Goal: Communication & Community: Answer question/provide support

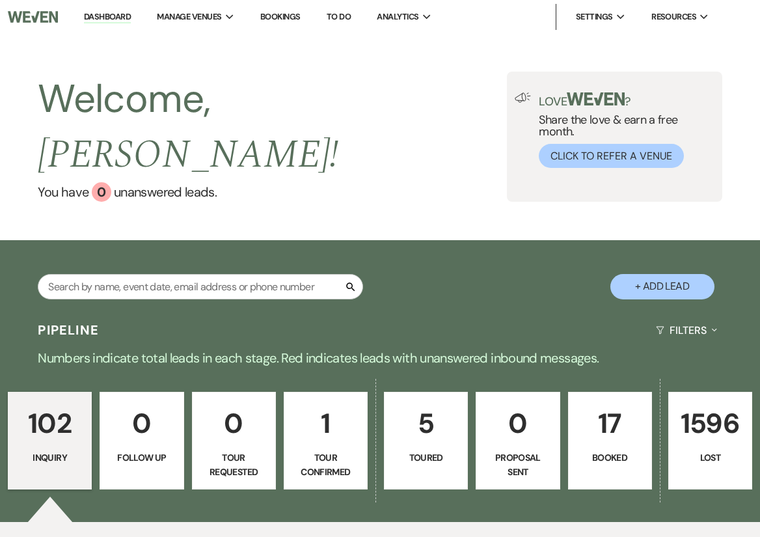
click at [405, 410] on p "5" at bounding box center [425, 423] width 67 height 44
select select "5"
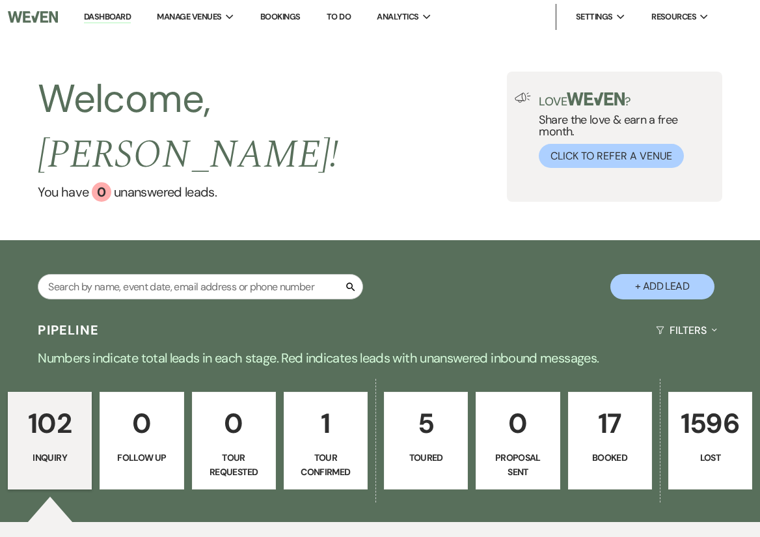
select select "5"
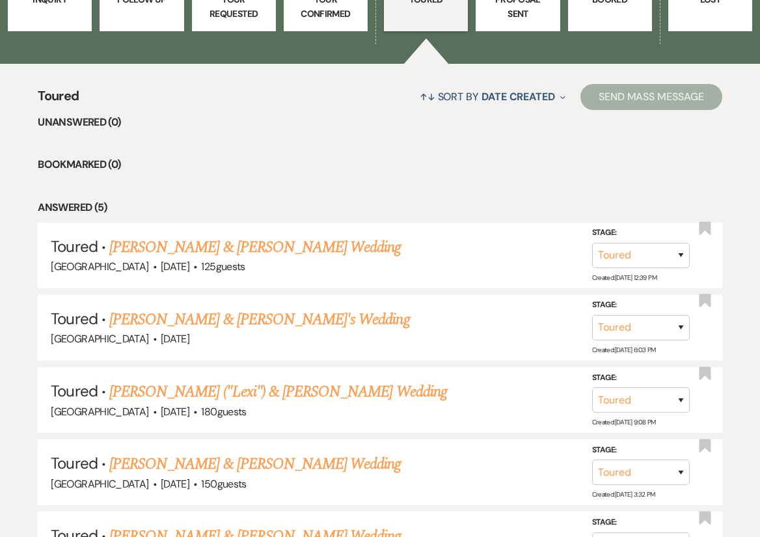
scroll to position [487, 0]
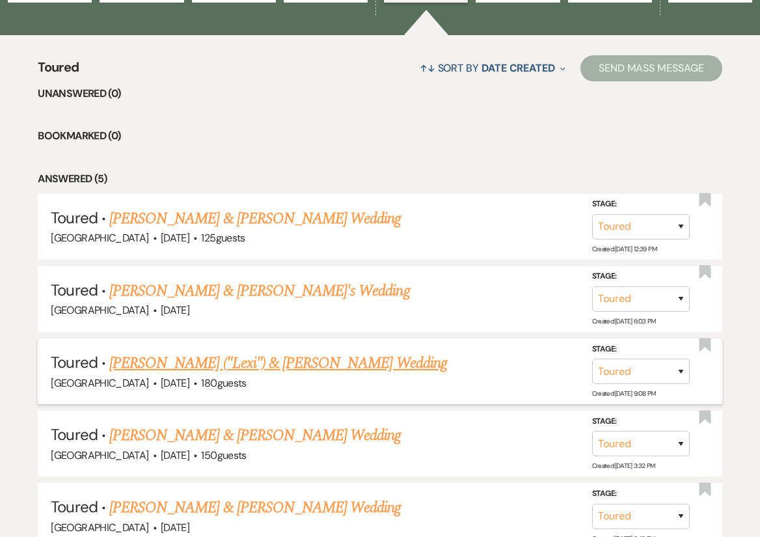
click at [351, 351] on link "[PERSON_NAME] ("Lexi") & [PERSON_NAME] Wedding" at bounding box center [278, 362] width 338 height 23
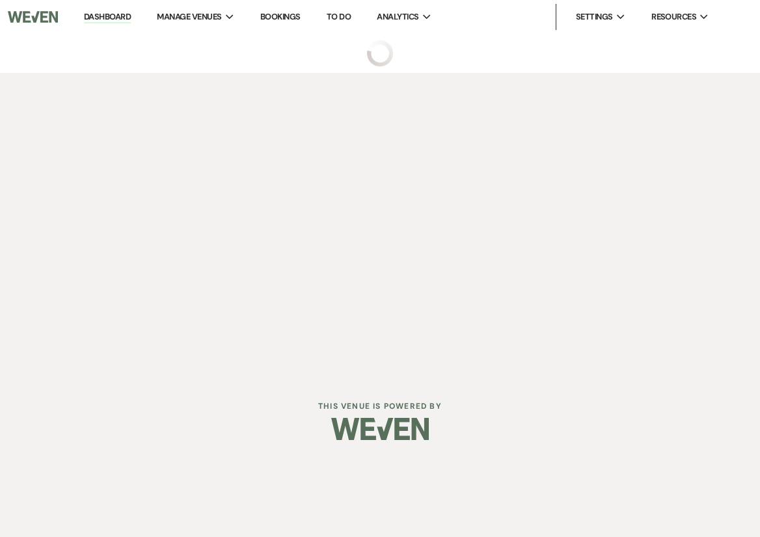
select select "5"
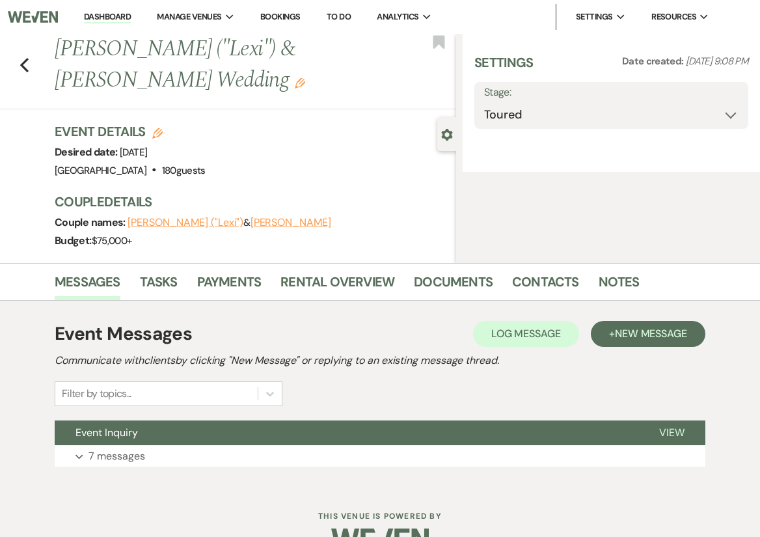
select select "5"
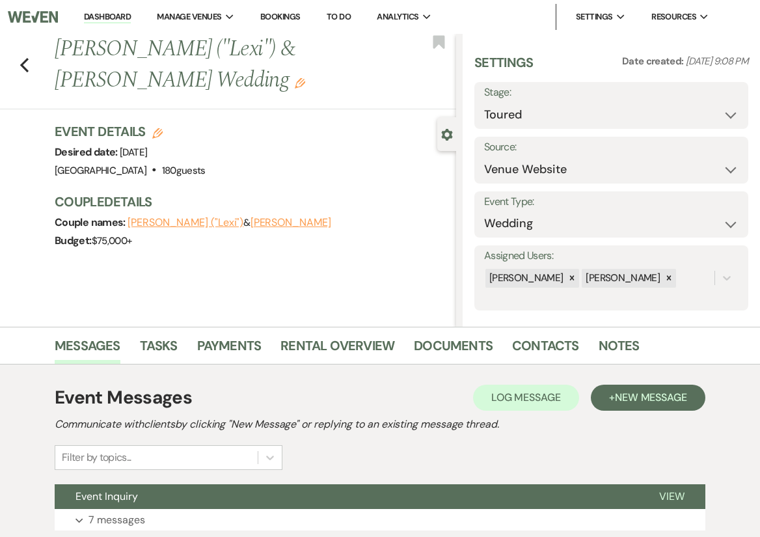
scroll to position [97, 0]
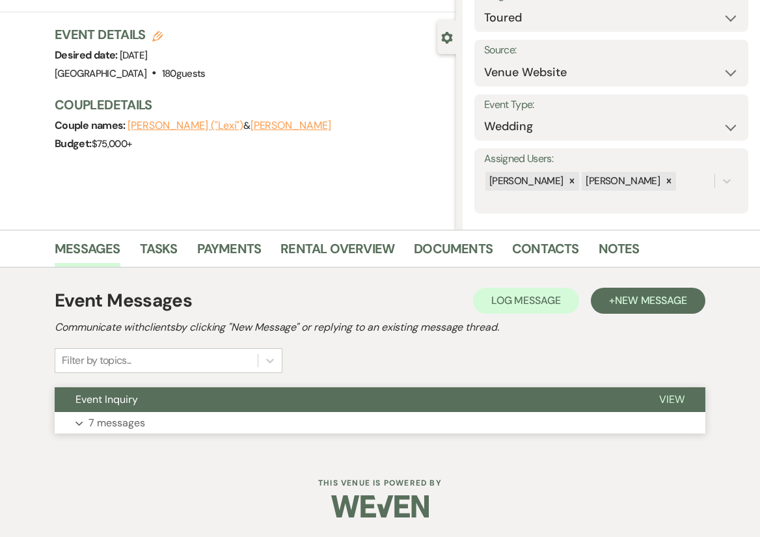
click at [170, 410] on button "Event Inquiry" at bounding box center [346, 399] width 583 height 25
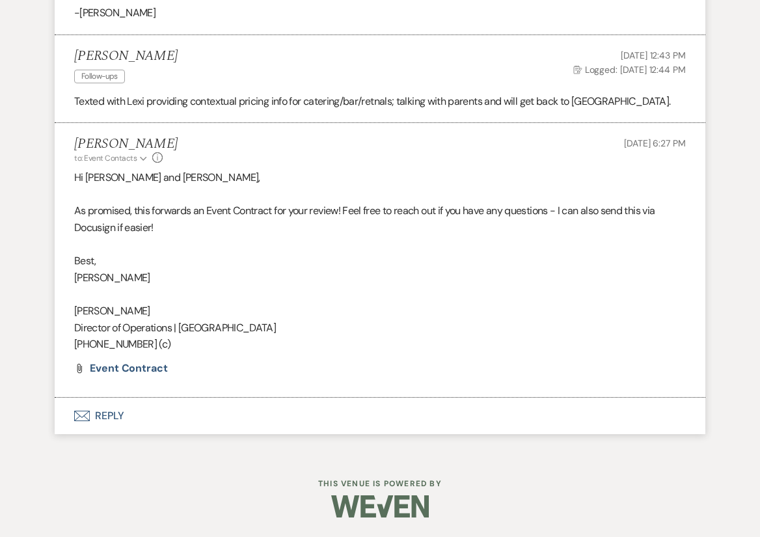
click at [104, 419] on button "Envelope Reply" at bounding box center [380, 415] width 650 height 36
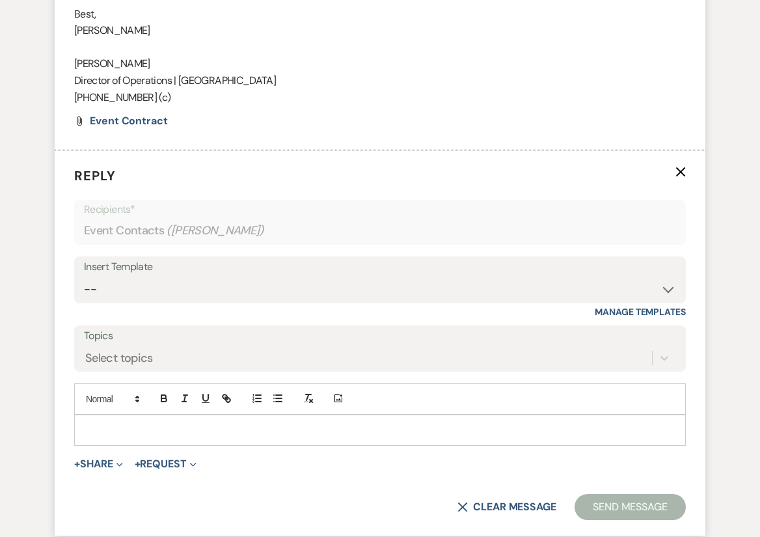
scroll to position [1721, 0]
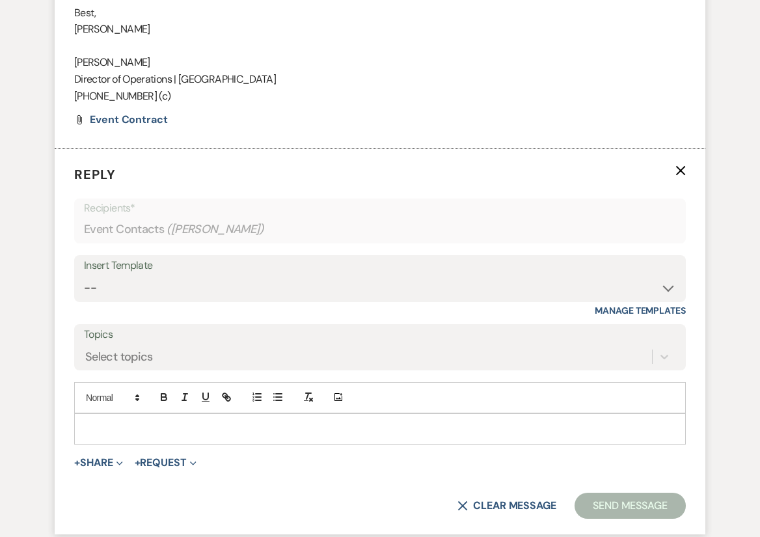
click at [188, 425] on p at bounding box center [380, 429] width 591 height 14
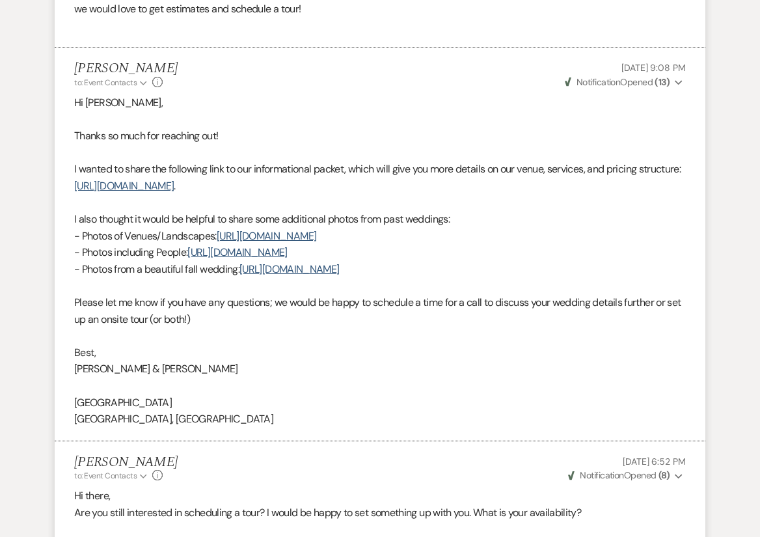
scroll to position [0, 0]
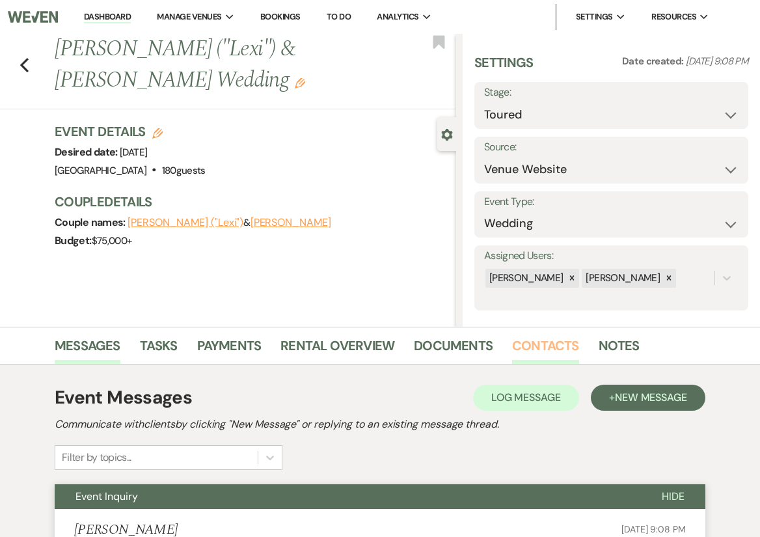
click at [532, 350] on link "Contacts" at bounding box center [545, 349] width 67 height 29
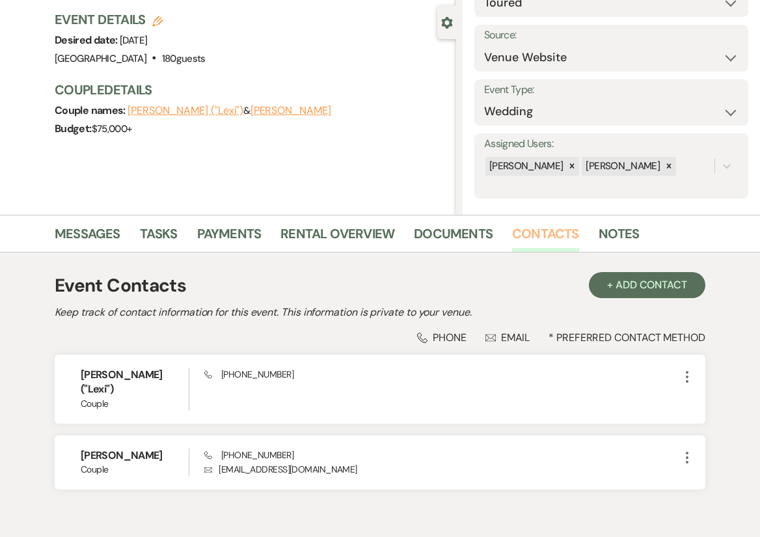
scroll to position [180, 0]
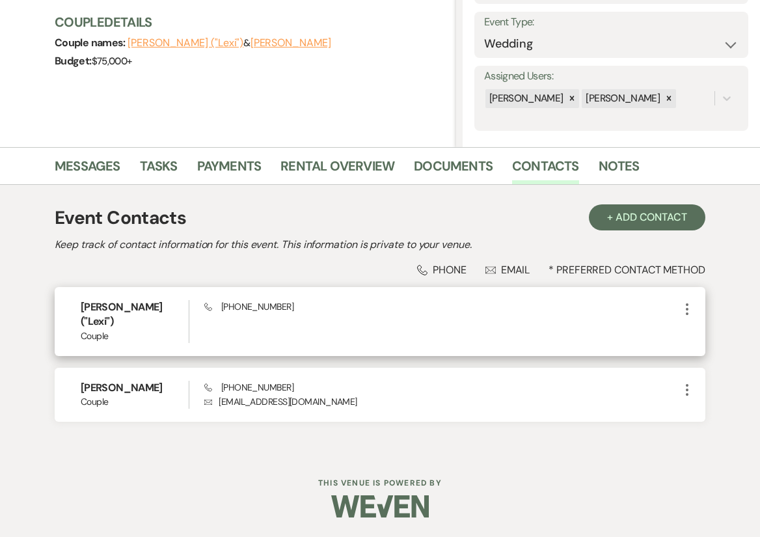
click at [679, 306] on icon "More" at bounding box center [687, 309] width 16 height 16
click at [699, 335] on use "button" at bounding box center [700, 334] width 10 height 10
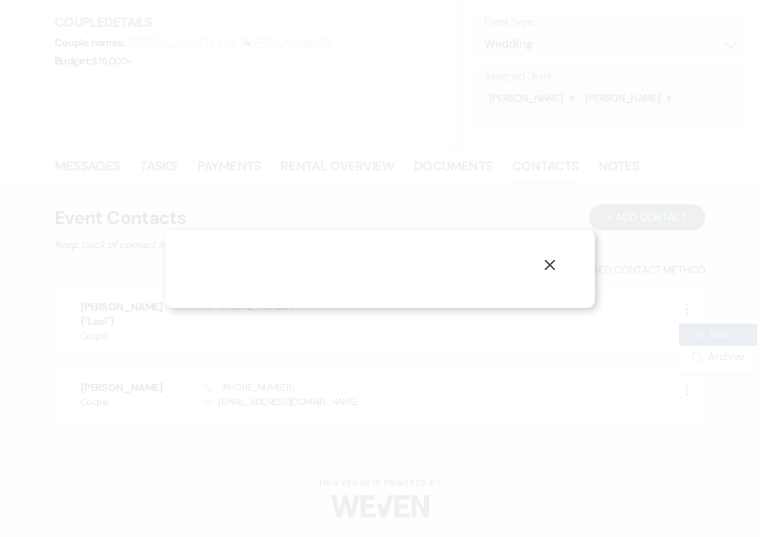
select select "1"
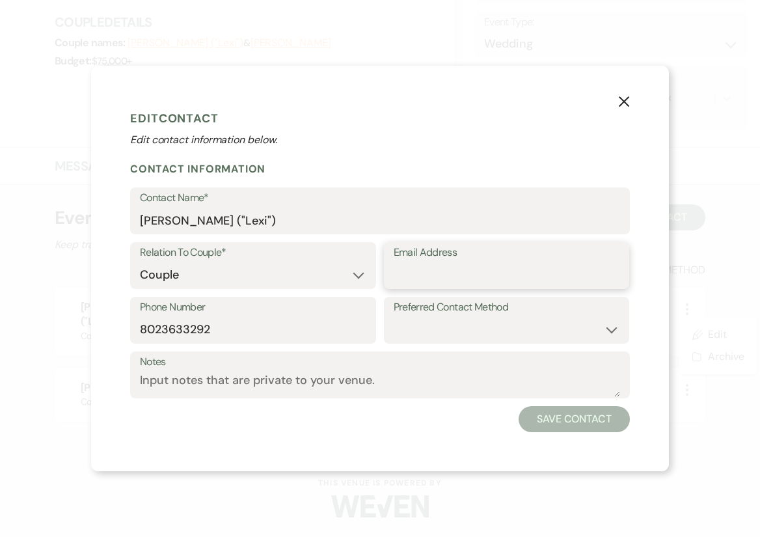
click at [414, 269] on input "Email Address" at bounding box center [507, 274] width 226 height 25
paste input "[EMAIL_ADDRESS][DOMAIN_NAME]"
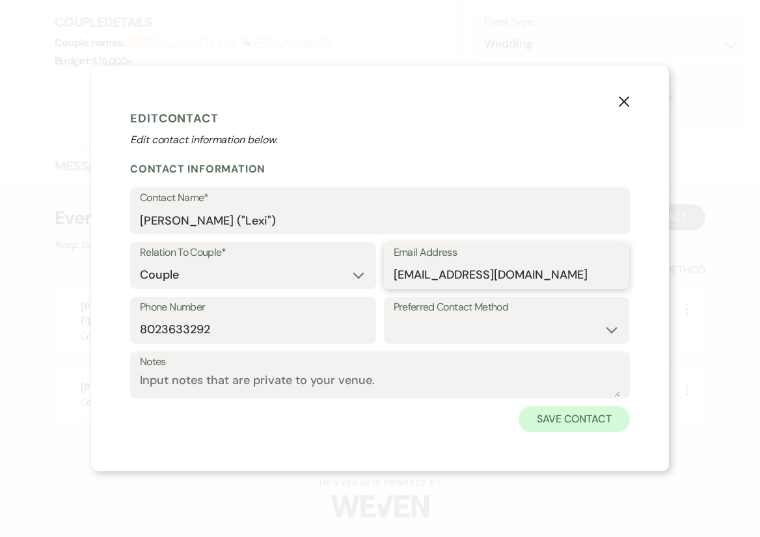
type input "[EMAIL_ADDRESS][DOMAIN_NAME]"
click at [595, 420] on button "Save Contact" at bounding box center [573, 419] width 111 height 26
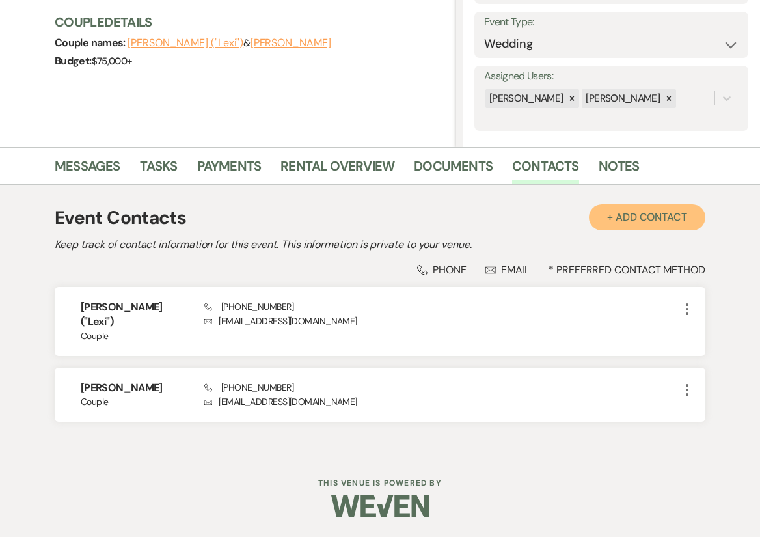
click at [649, 222] on button "+ Add Contact" at bounding box center [647, 217] width 116 height 26
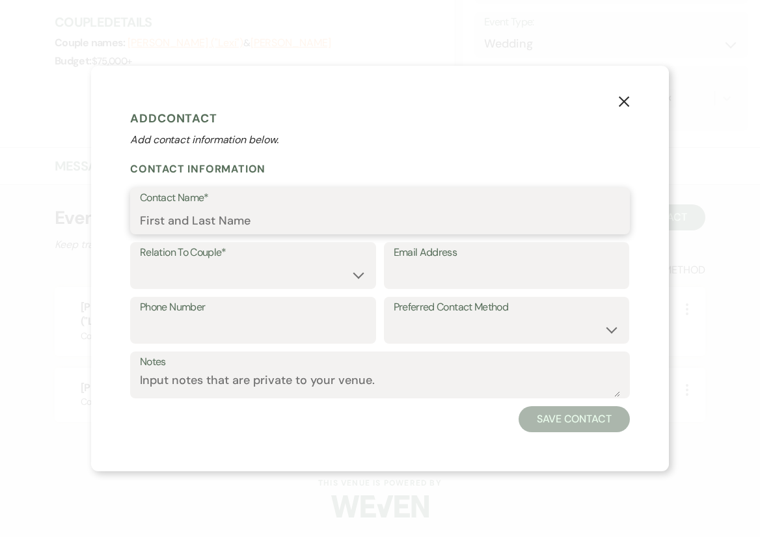
click at [232, 230] on input "Contact Name*" at bounding box center [380, 219] width 480 height 25
type input "X"
type input "Couple's Wedding Email"
click at [224, 288] on div "Relation To Couple* Couple Planner Parent of Couple Family Member Friend Other" at bounding box center [253, 265] width 246 height 47
click at [227, 277] on select "Couple Planner Parent of Couple Family Member Friend Other" at bounding box center [253, 274] width 226 height 25
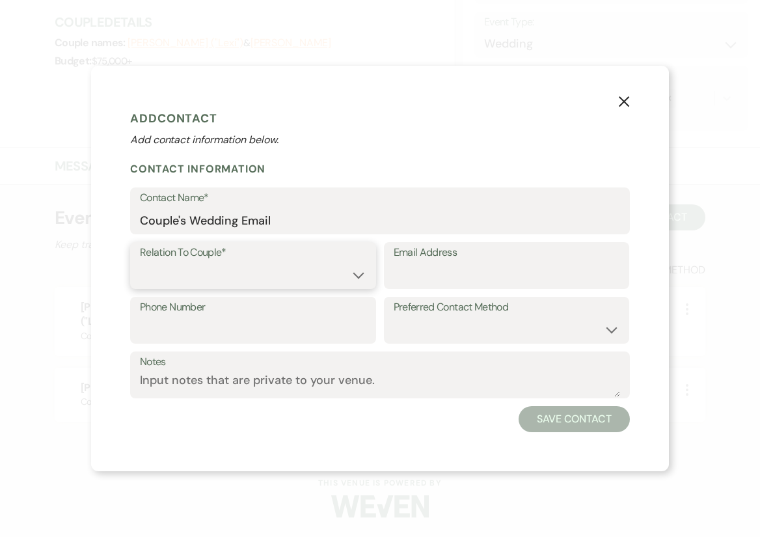
select select "1"
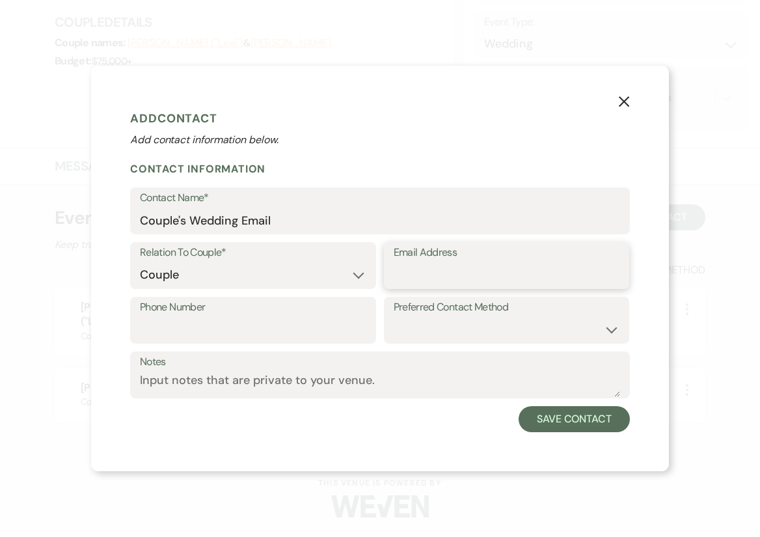
click at [419, 284] on input "Email Address" at bounding box center [507, 274] width 226 height 25
paste input "[EMAIL_ADDRESS][DOMAIN_NAME]"
type input "[EMAIL_ADDRESS][DOMAIN_NAME]"
click at [516, 329] on select "Email Phone Text" at bounding box center [507, 329] width 226 height 25
select select "email"
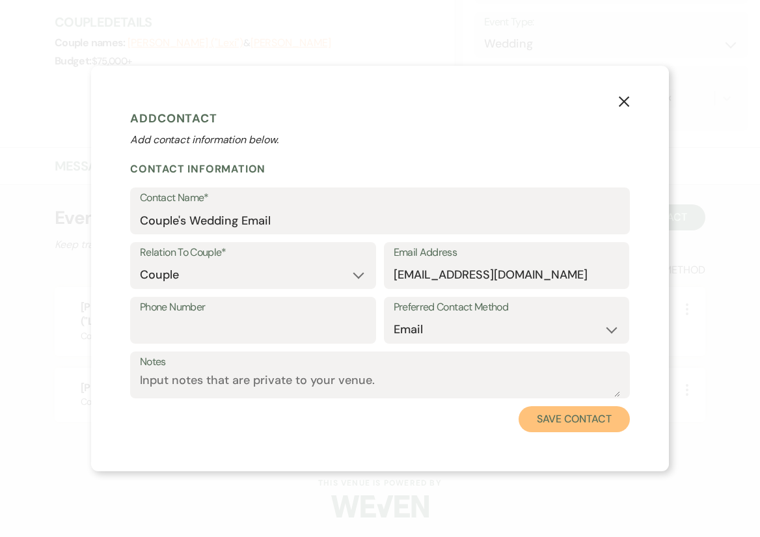
click at [578, 423] on button "Save Contact" at bounding box center [573, 419] width 111 height 26
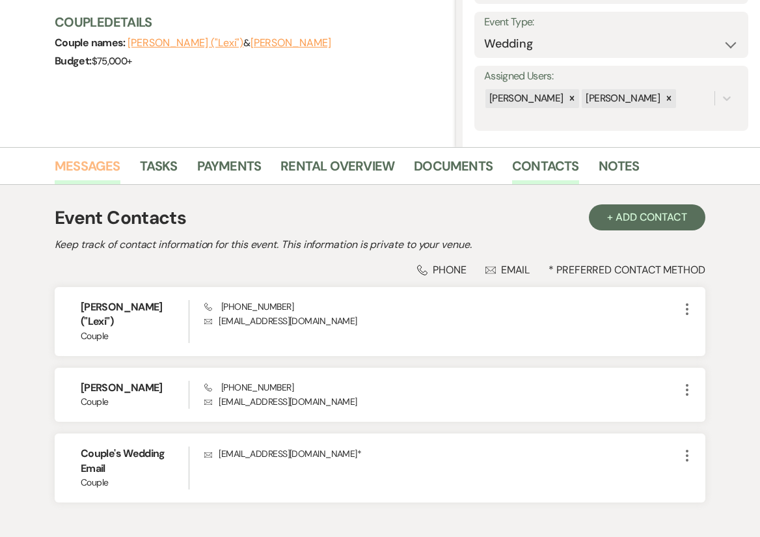
click at [96, 170] on link "Messages" at bounding box center [88, 169] width 66 height 29
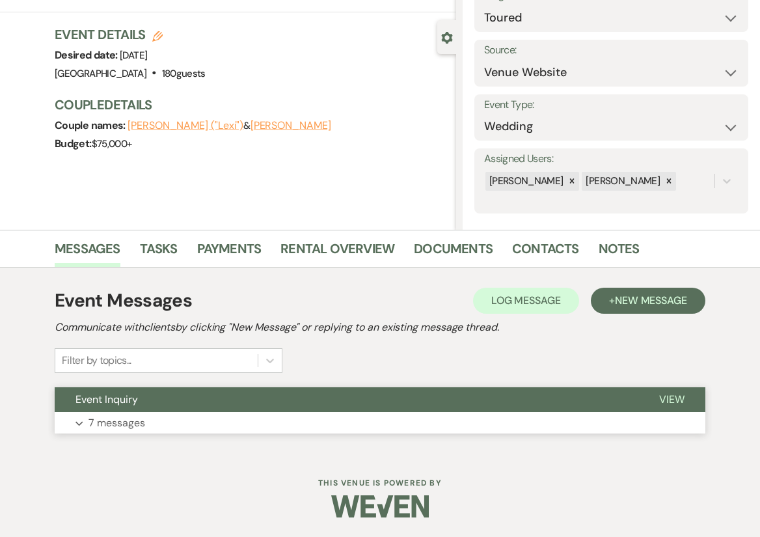
click at [254, 419] on button "Expand 7 messages" at bounding box center [380, 423] width 650 height 22
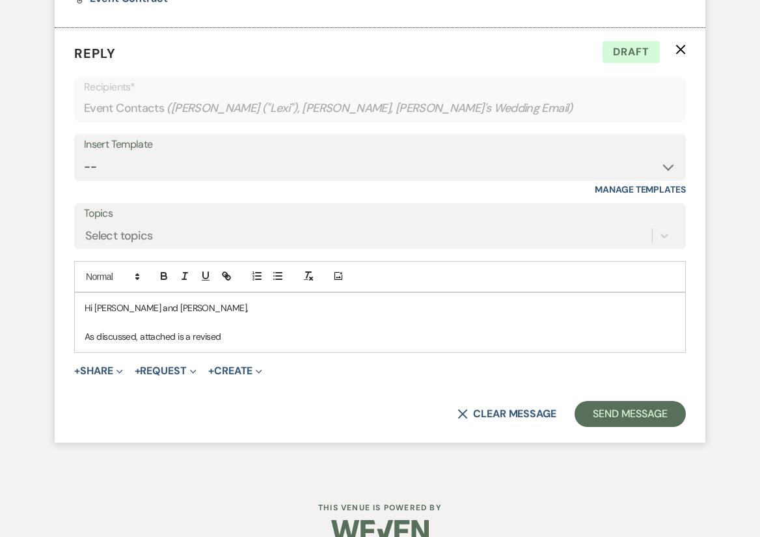
scroll to position [1866, 0]
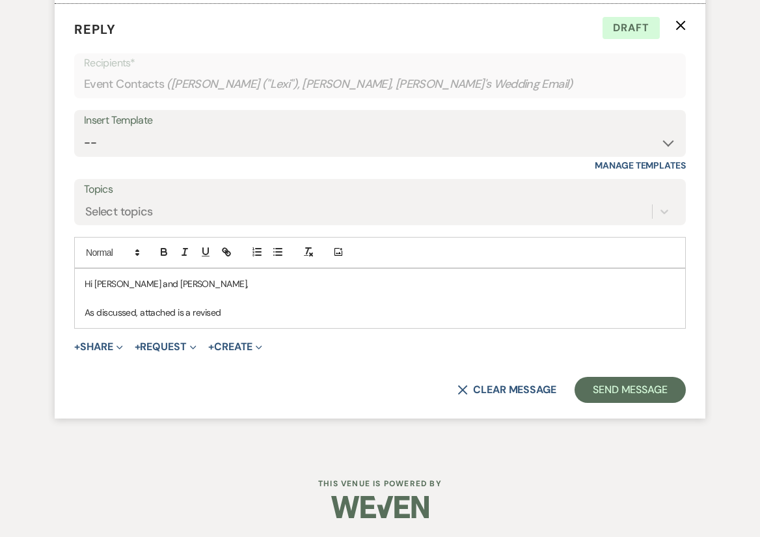
click at [236, 315] on p "As discussed, attached is a revised" at bounding box center [380, 312] width 591 height 14
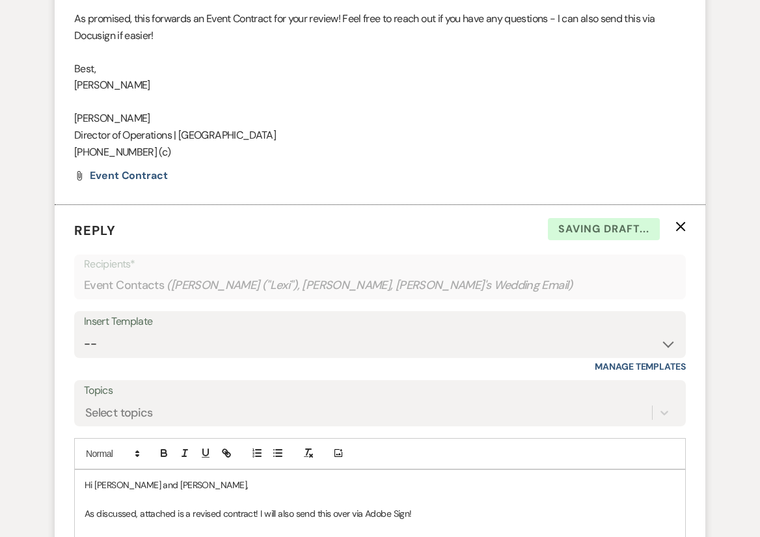
scroll to position [1548, 0]
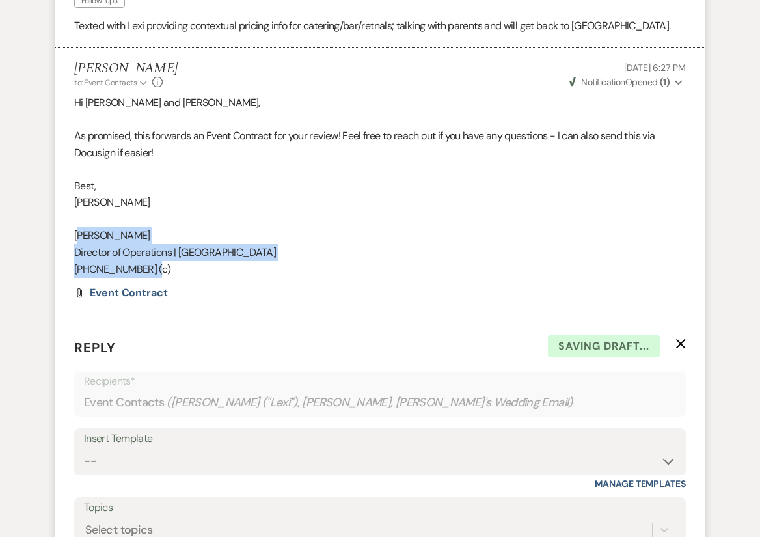
copy div "[PERSON_NAME] Director of Operations | [GEOGRAPHIC_DATA] [PHONE_NUMBER] (c)"
drag, startPoint x: 175, startPoint y: 273, endPoint x: 76, endPoint y: 237, distance: 105.4
click at [76, 237] on div "Hi [PERSON_NAME] and [PERSON_NAME], As promised, this forwards an Event Contrac…" at bounding box center [379, 185] width 611 height 183
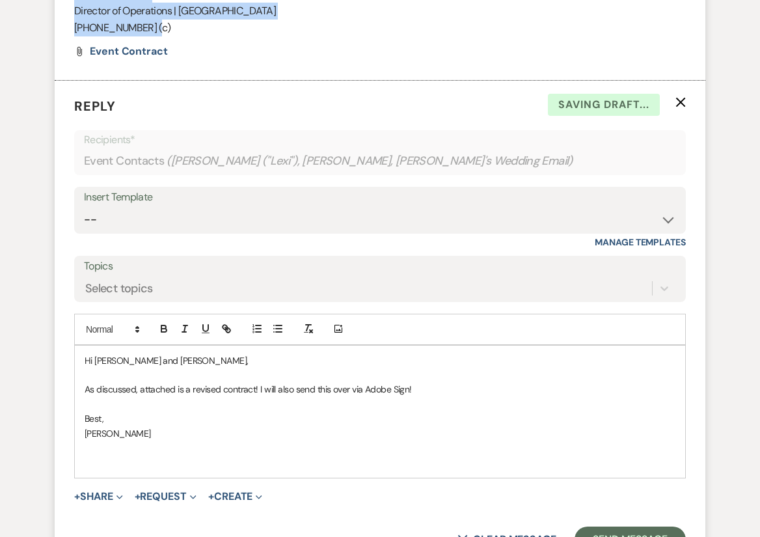
scroll to position [1892, 0]
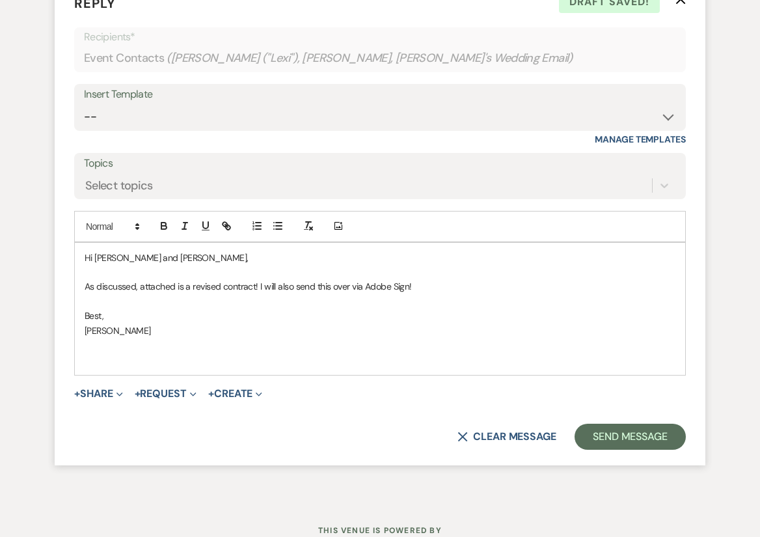
click at [116, 338] on p at bounding box center [380, 345] width 591 height 14
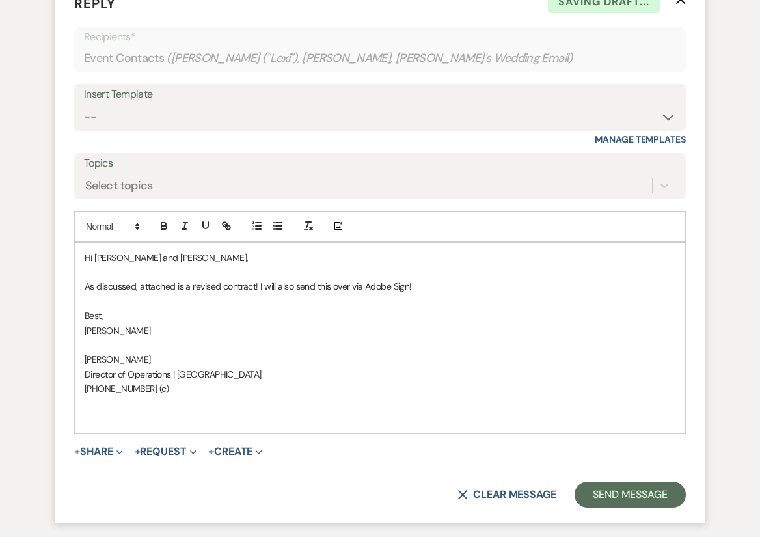
click at [90, 358] on span "[PERSON_NAME]" at bounding box center [118, 359] width 66 height 12
click at [107, 459] on form "Reply X Saving draft... Recipients* Event Contacts ( [PERSON_NAME] ("Lexi"), [P…" at bounding box center [380, 250] width 650 height 545
click at [107, 455] on button "+ Share Expand" at bounding box center [98, 451] width 49 height 10
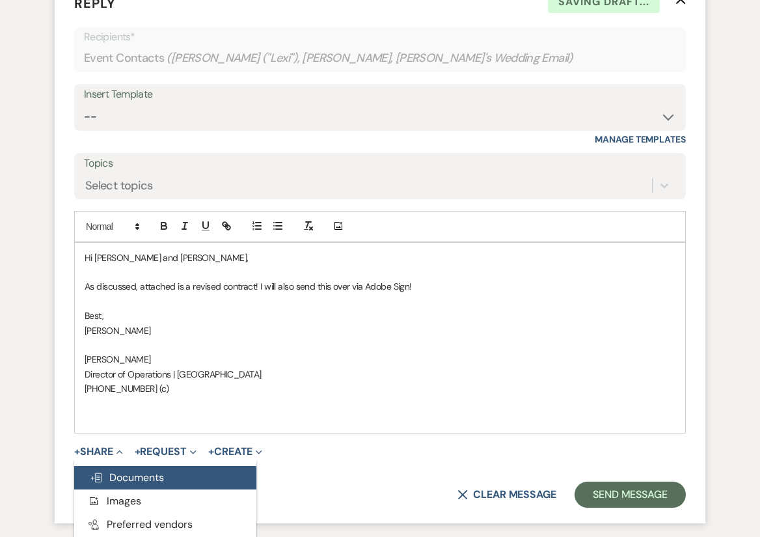
click at [119, 477] on span "Doc Upload Documents" at bounding box center [127, 477] width 74 height 14
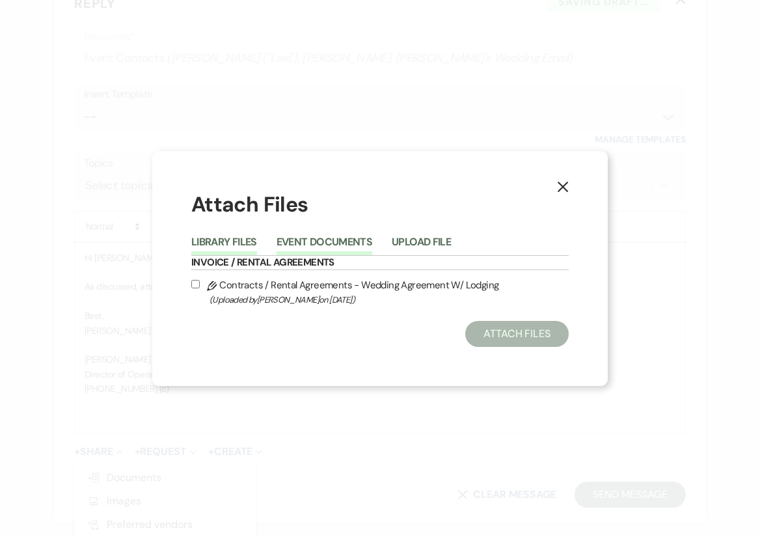
click at [337, 237] on button "Event Documents" at bounding box center [324, 246] width 96 height 18
click at [403, 230] on div "Library Files Event Documents Upload File" at bounding box center [379, 241] width 377 height 27
click at [403, 234] on li "Upload File" at bounding box center [431, 244] width 79 height 21
click at [403, 248] on button "Upload File" at bounding box center [421, 246] width 59 height 18
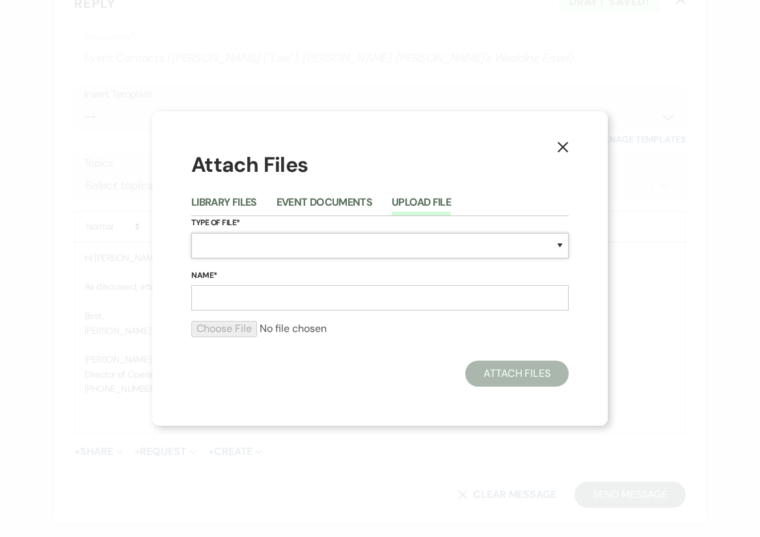
click at [258, 250] on select "Special Event Insurance Vendor Certificate of Insurance Contracts / Rental Agre…" at bounding box center [379, 245] width 377 height 25
select select "10"
click at [254, 296] on input "Name*" at bounding box center [379, 297] width 377 height 25
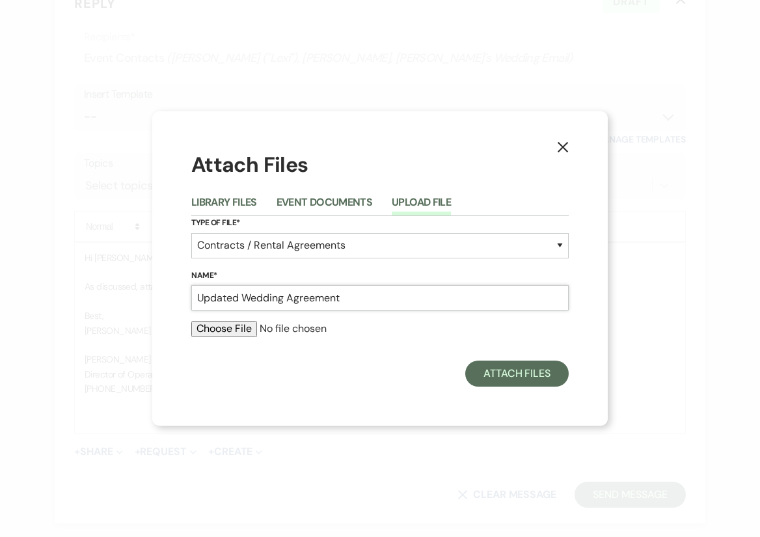
type input "Updated Wedding Agreement"
click at [217, 328] on input "file" at bounding box center [379, 329] width 377 height 16
type input "C:\fakepath\[DATE] [PERSON_NAME] and [PERSON_NAME] Wedding Contract.pdf"
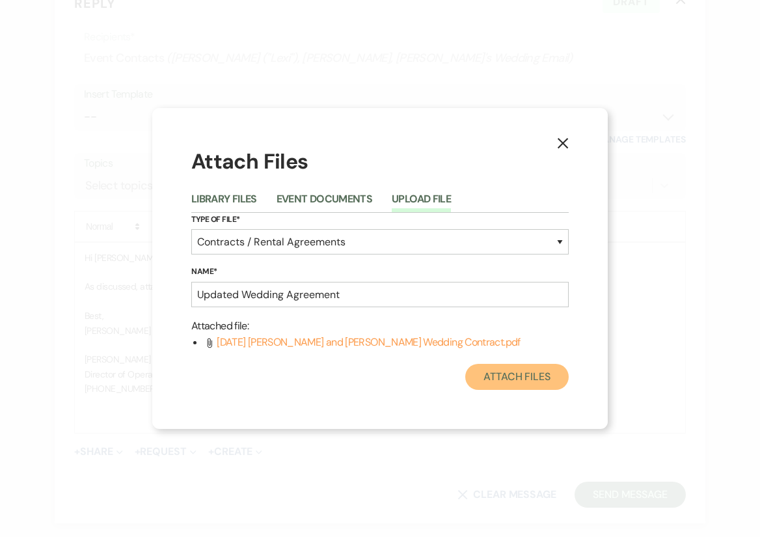
click at [536, 388] on button "Attach Files" at bounding box center [516, 377] width 103 height 26
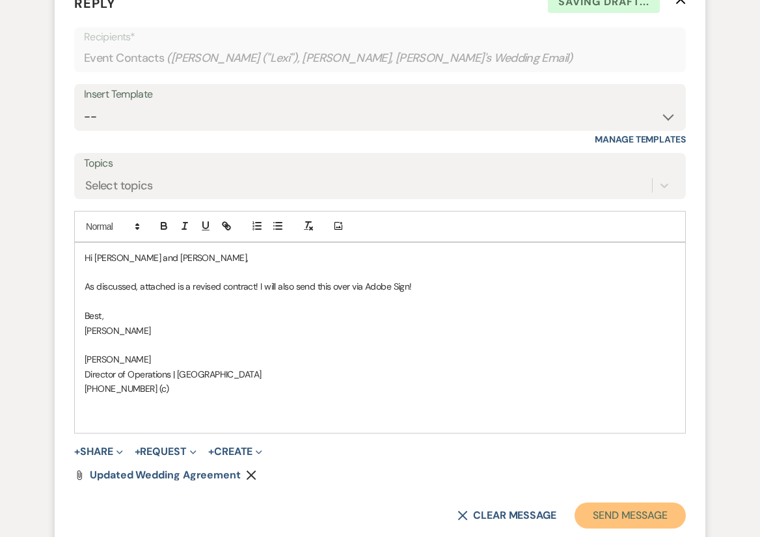
click at [652, 516] on button "Send Message" at bounding box center [629, 515] width 111 height 26
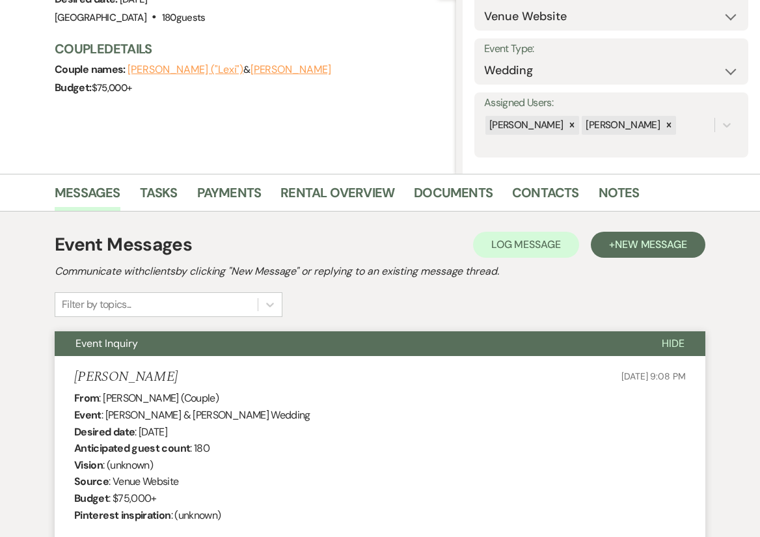
scroll to position [131, 0]
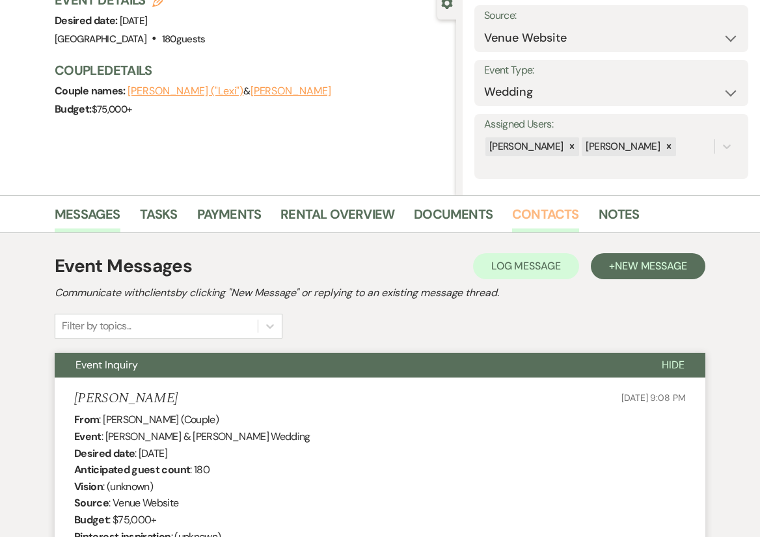
click at [552, 217] on link "Contacts" at bounding box center [545, 218] width 67 height 29
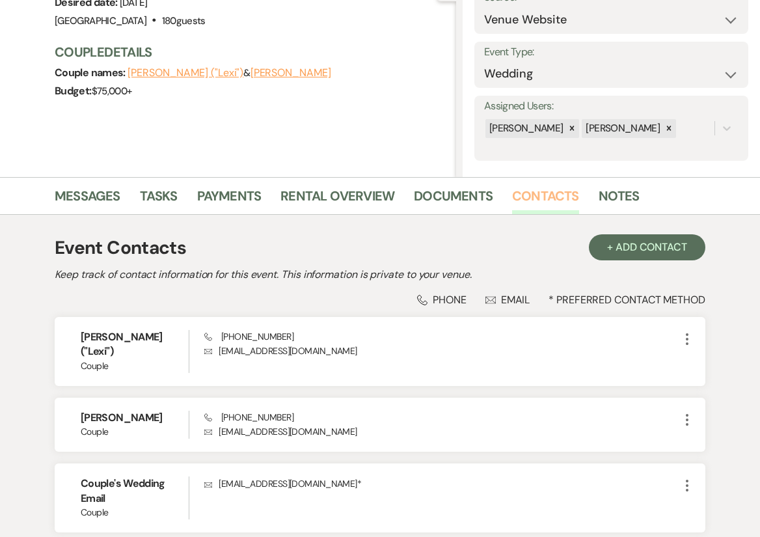
scroll to position [159, 0]
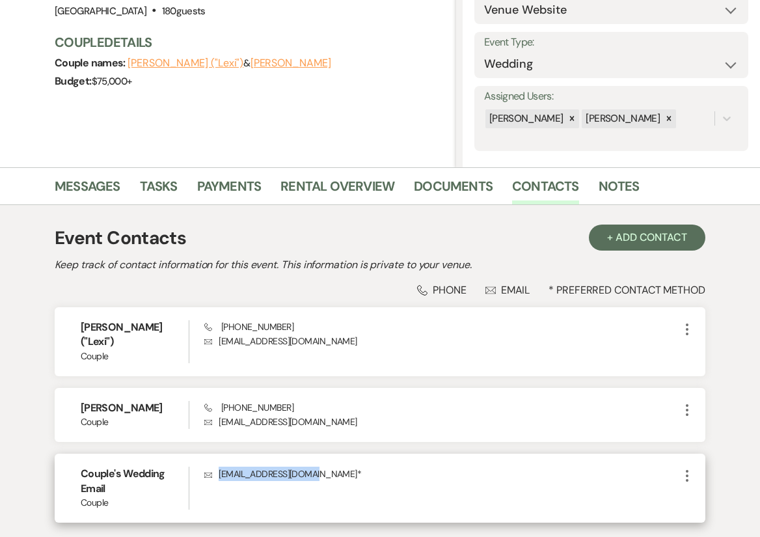
copy p "[EMAIL_ADDRESS][DOMAIN_NAME]"
drag, startPoint x: 309, startPoint y: 475, endPoint x: 217, endPoint y: 474, distance: 92.4
click at [217, 474] on p "Envelope [EMAIL_ADDRESS][DOMAIN_NAME] *" at bounding box center [441, 473] width 475 height 14
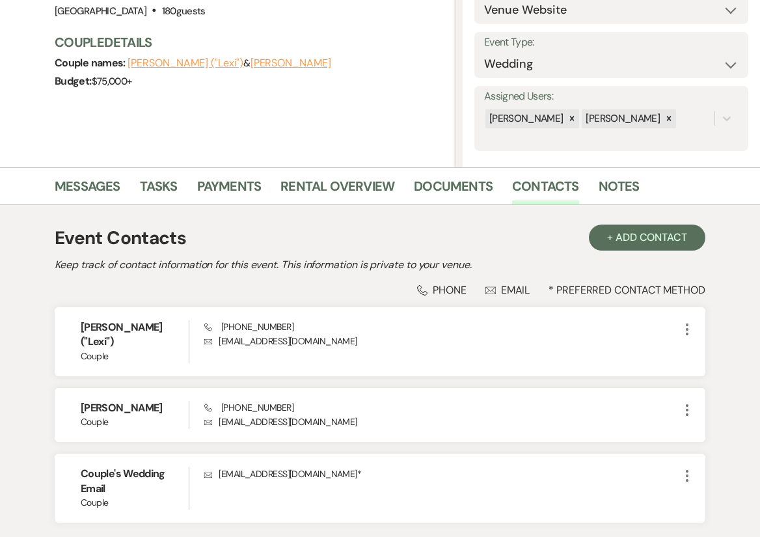
click at [87, 172] on div "Messages Tasks Payments Rental Overview Documents Contacts Notes" at bounding box center [380, 186] width 760 height 38
